Goal: Task Accomplishment & Management: Manage account settings

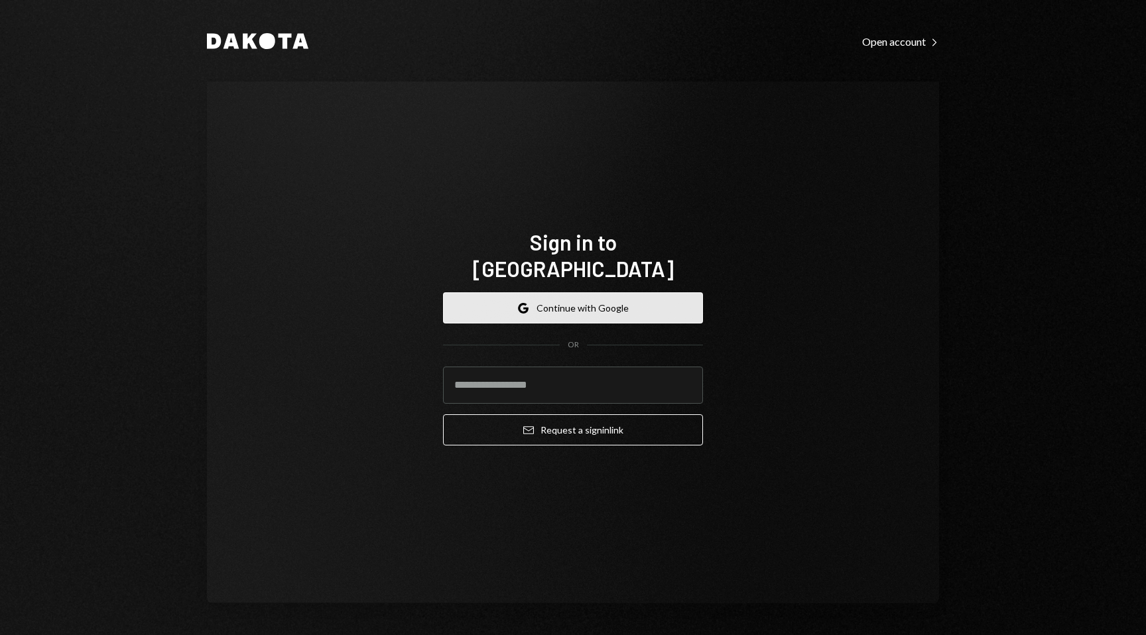
click at [588, 302] on button "Google Continue with Google" at bounding box center [573, 307] width 260 height 31
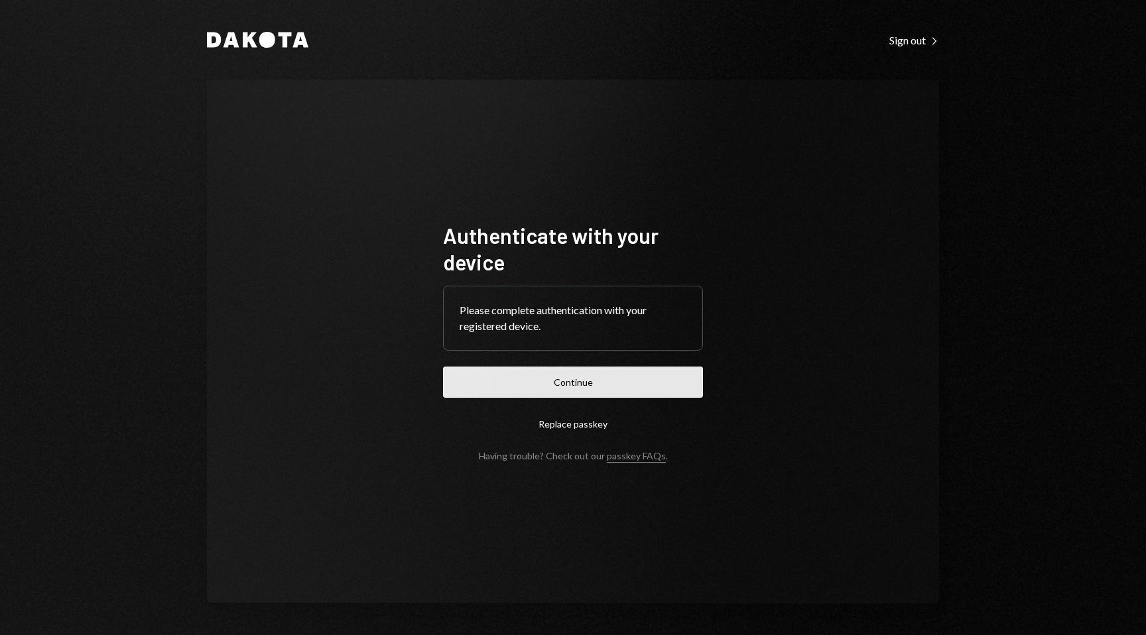
click at [700, 395] on button "Continue" at bounding box center [573, 382] width 260 height 31
click at [534, 393] on button "Continue" at bounding box center [573, 382] width 260 height 31
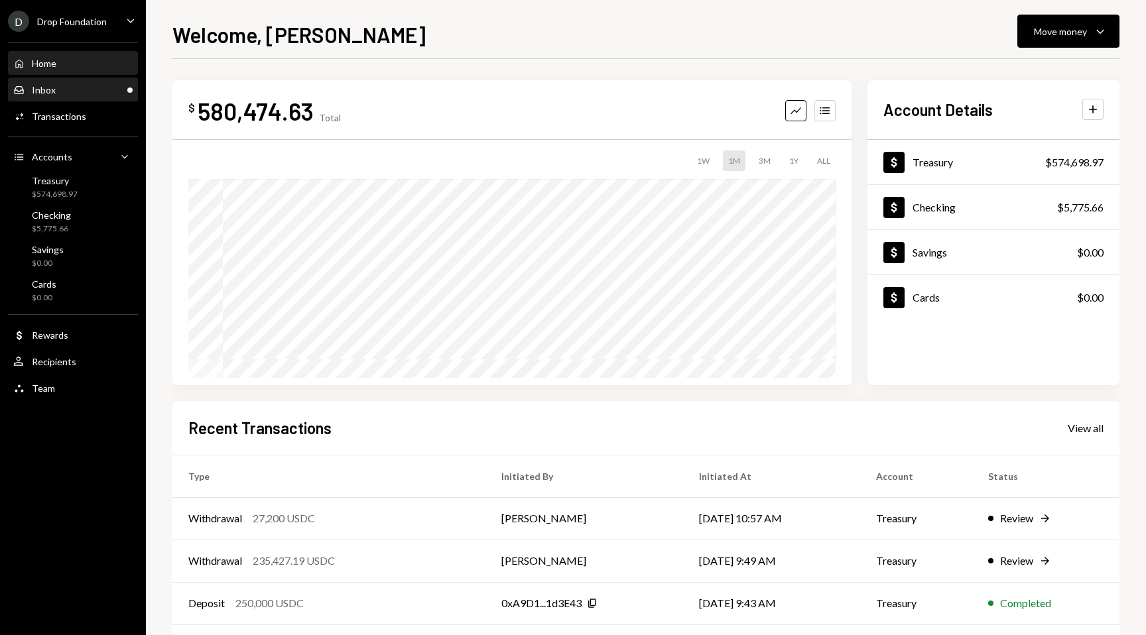
click at [112, 92] on div "Inbox Inbox" at bounding box center [72, 90] width 119 height 12
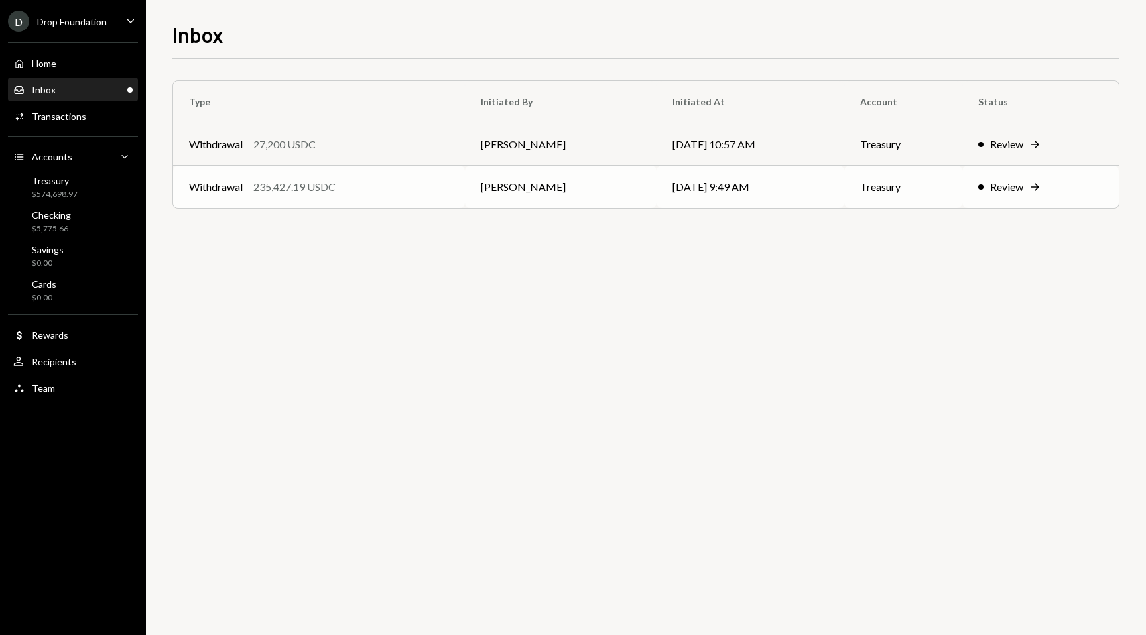
click at [1030, 186] on div "Review Right Arrow" at bounding box center [1040, 187] width 125 height 16
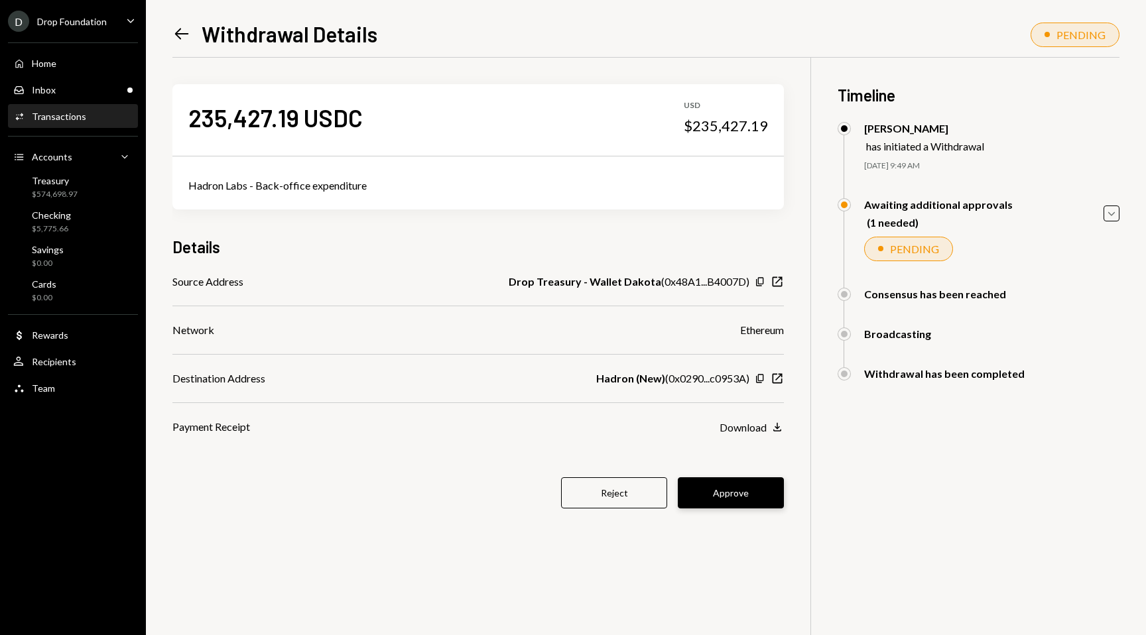
click at [714, 487] on button "Approve" at bounding box center [731, 492] width 106 height 31
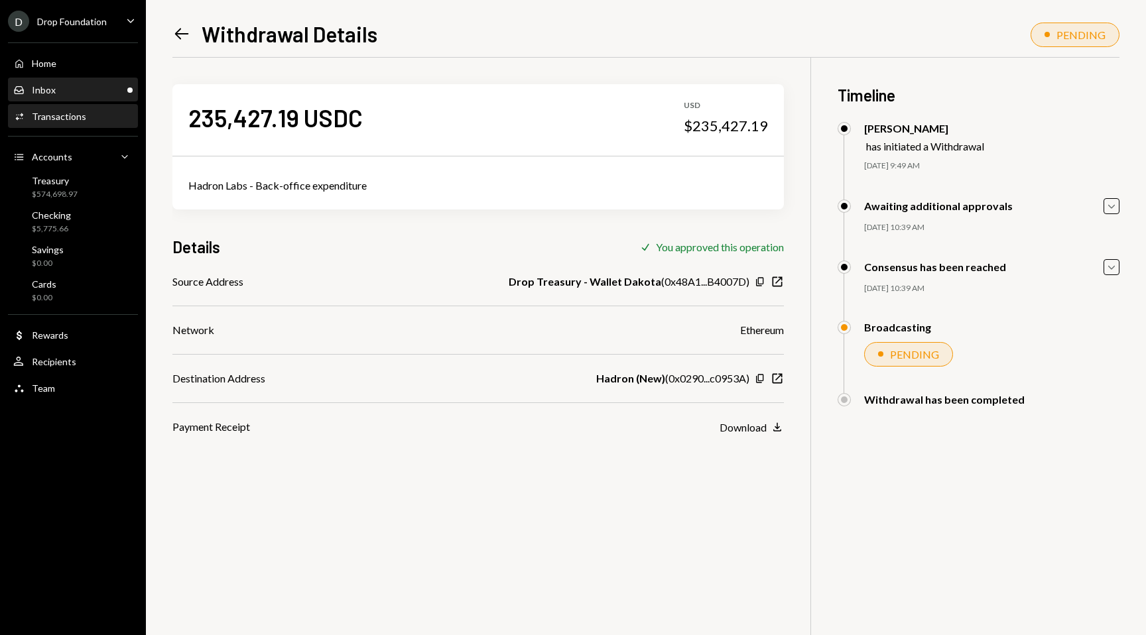
click at [91, 92] on div "Inbox Inbox" at bounding box center [72, 90] width 119 height 12
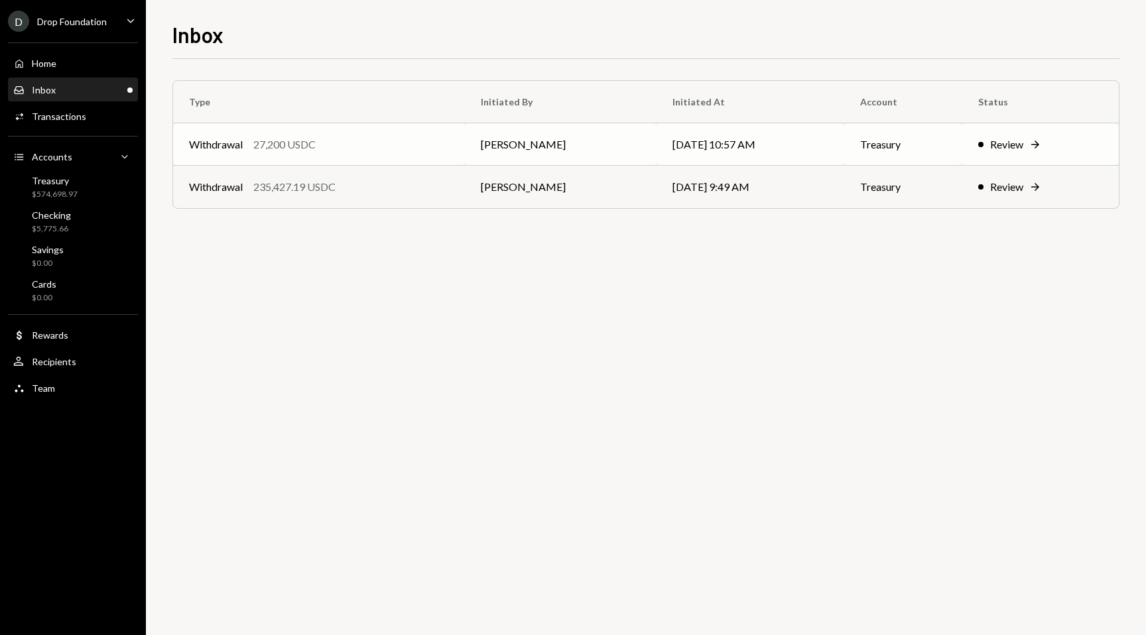
click at [1008, 143] on div "Review" at bounding box center [1006, 145] width 33 height 16
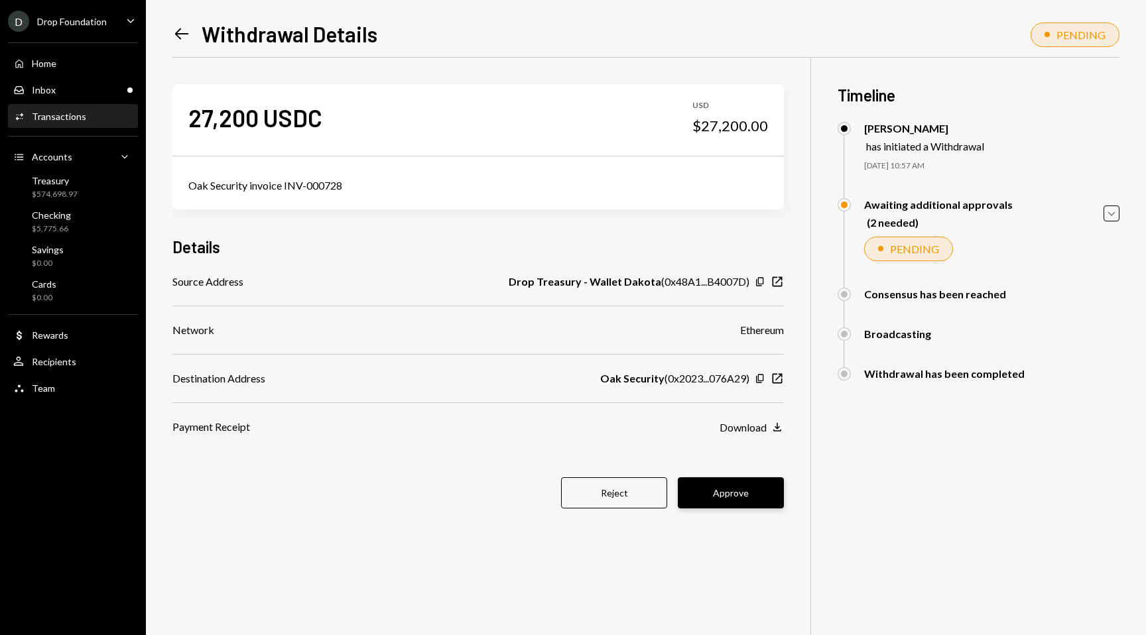
click at [736, 492] on button "Approve" at bounding box center [731, 492] width 106 height 31
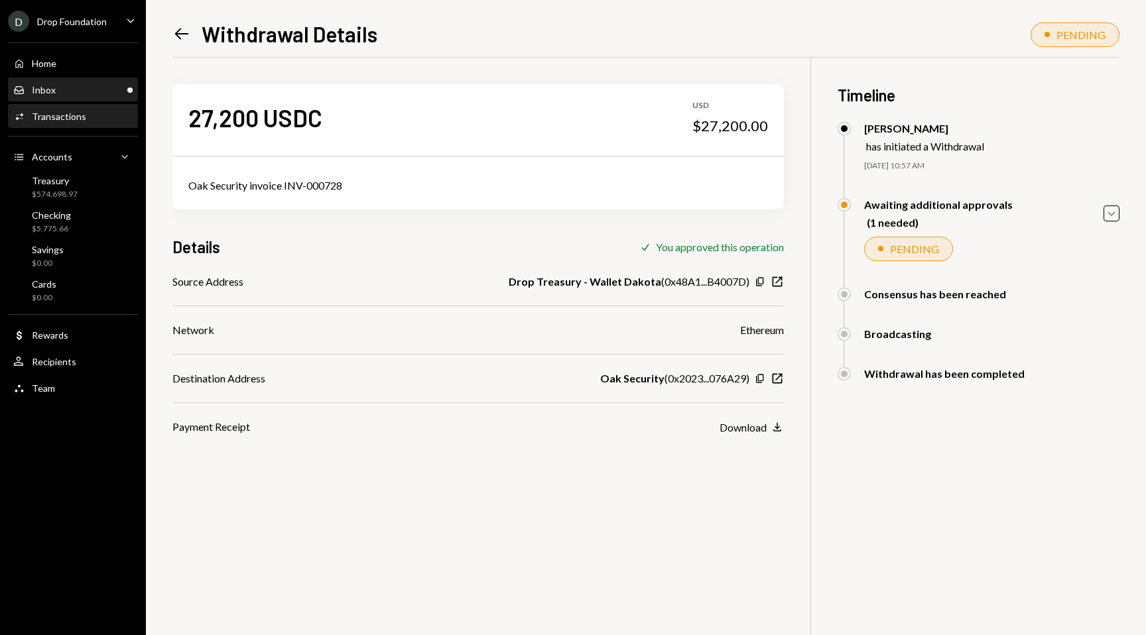
click at [78, 89] on div "Inbox Inbox" at bounding box center [72, 90] width 119 height 12
